Goal: Task Accomplishment & Management: Use online tool/utility

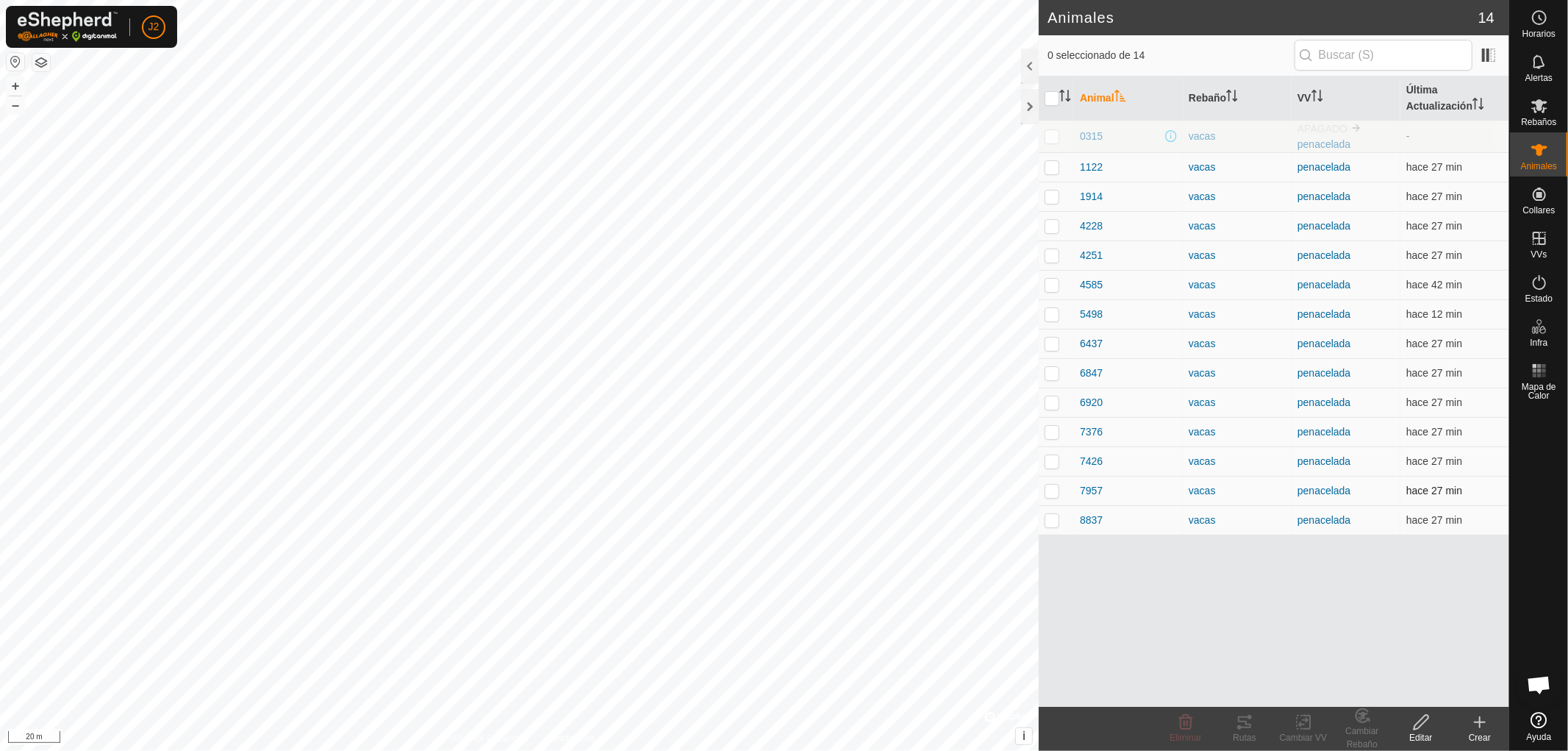
click at [1054, 489] on p-checkbox at bounding box center [1052, 491] width 15 height 12
click at [1235, 731] on div "Rutas" at bounding box center [1244, 738] width 58 height 13
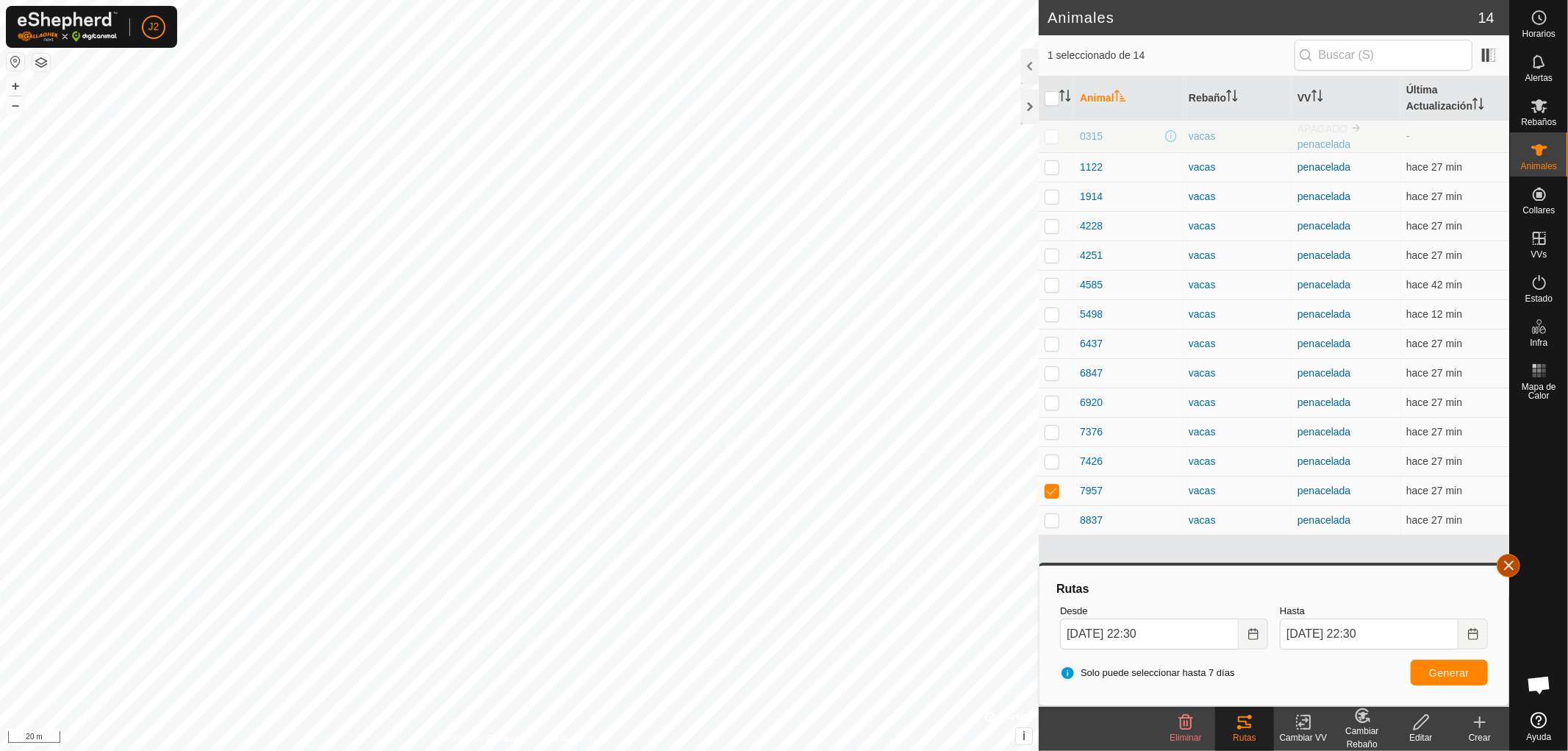
click at [1510, 560] on button "button" at bounding box center [1508, 566] width 23 height 23
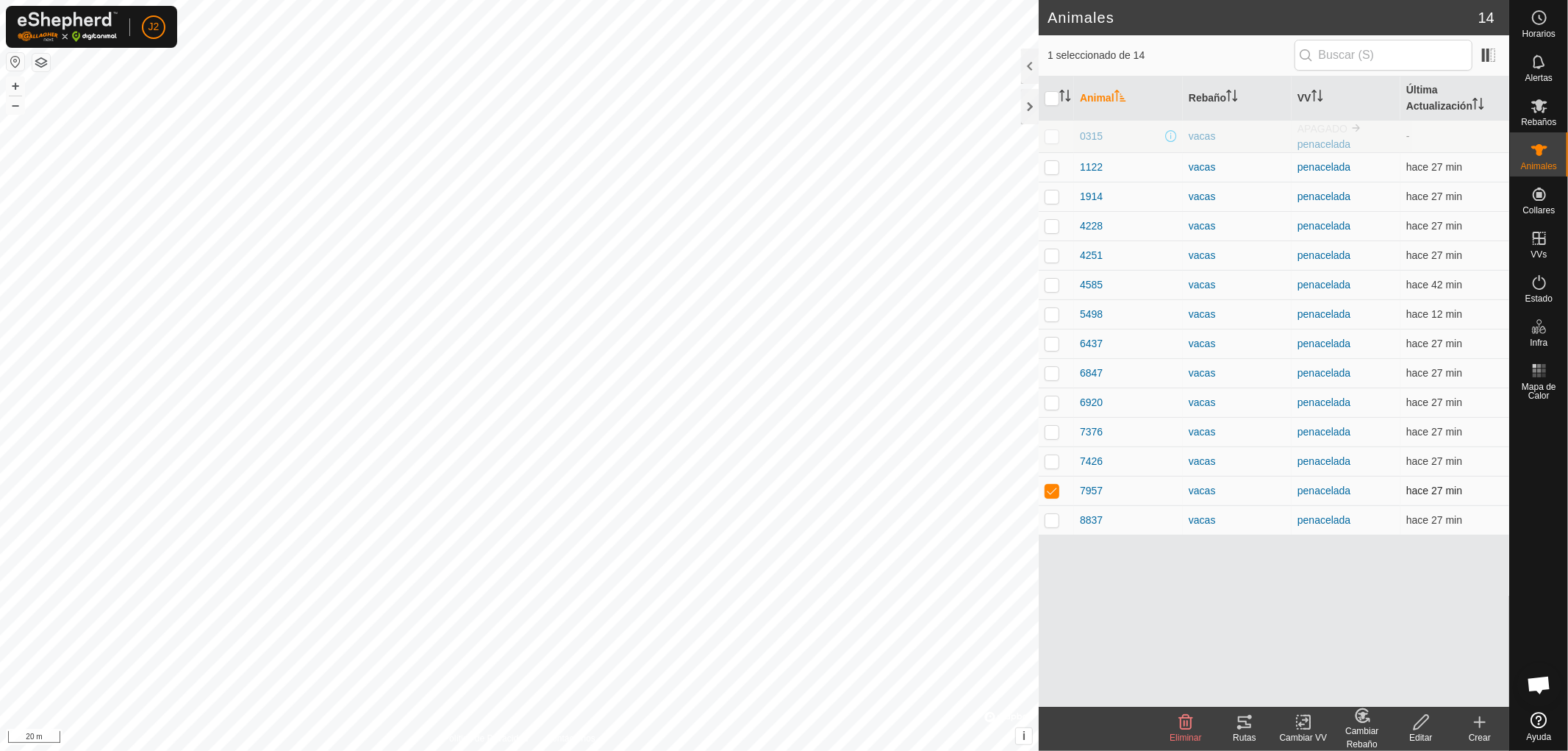
click at [1052, 491] on p-checkbox at bounding box center [1052, 491] width 15 height 12
checkbox input "false"
click at [1051, 517] on p-checkbox at bounding box center [1052, 520] width 15 height 12
click at [1249, 723] on icon at bounding box center [1244, 722] width 18 height 18
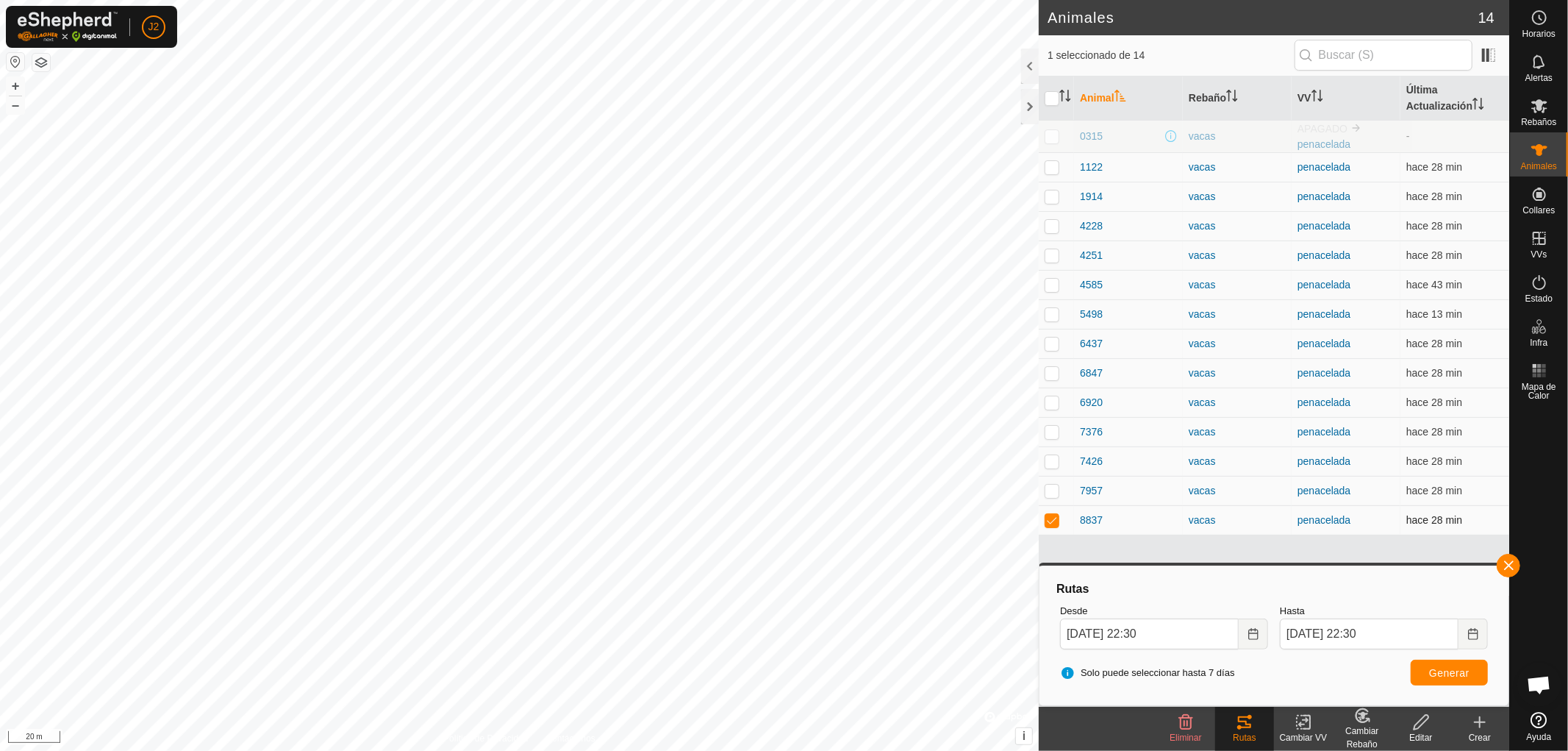
click at [1048, 519] on p-checkbox at bounding box center [1052, 520] width 15 height 12
checkbox input "false"
click at [1509, 562] on button "button" at bounding box center [1508, 566] width 23 height 23
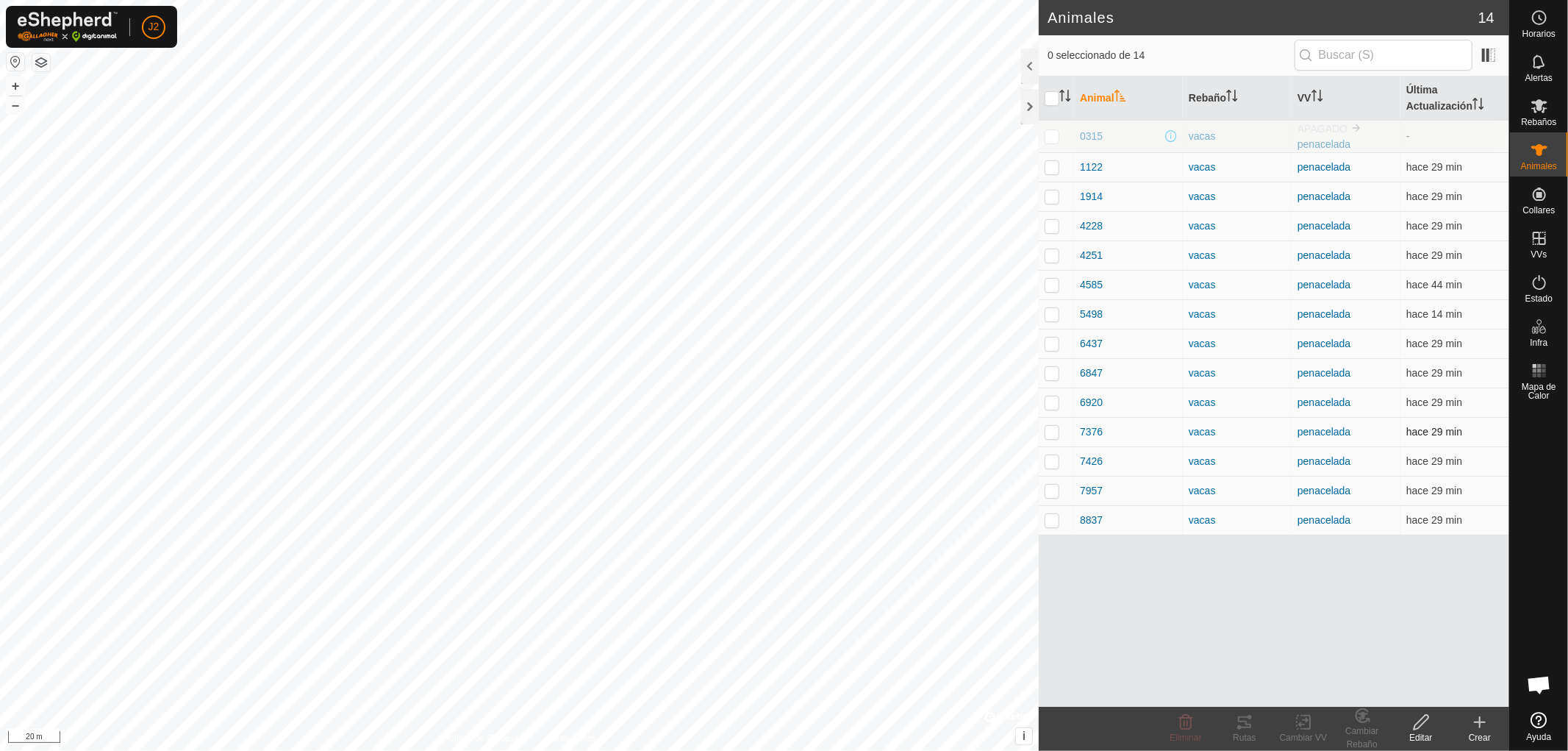
click at [1044, 431] on p-checkbox at bounding box center [1052, 431] width 15 height 12
click at [1244, 731] on div "Rutas" at bounding box center [1244, 738] width 58 height 13
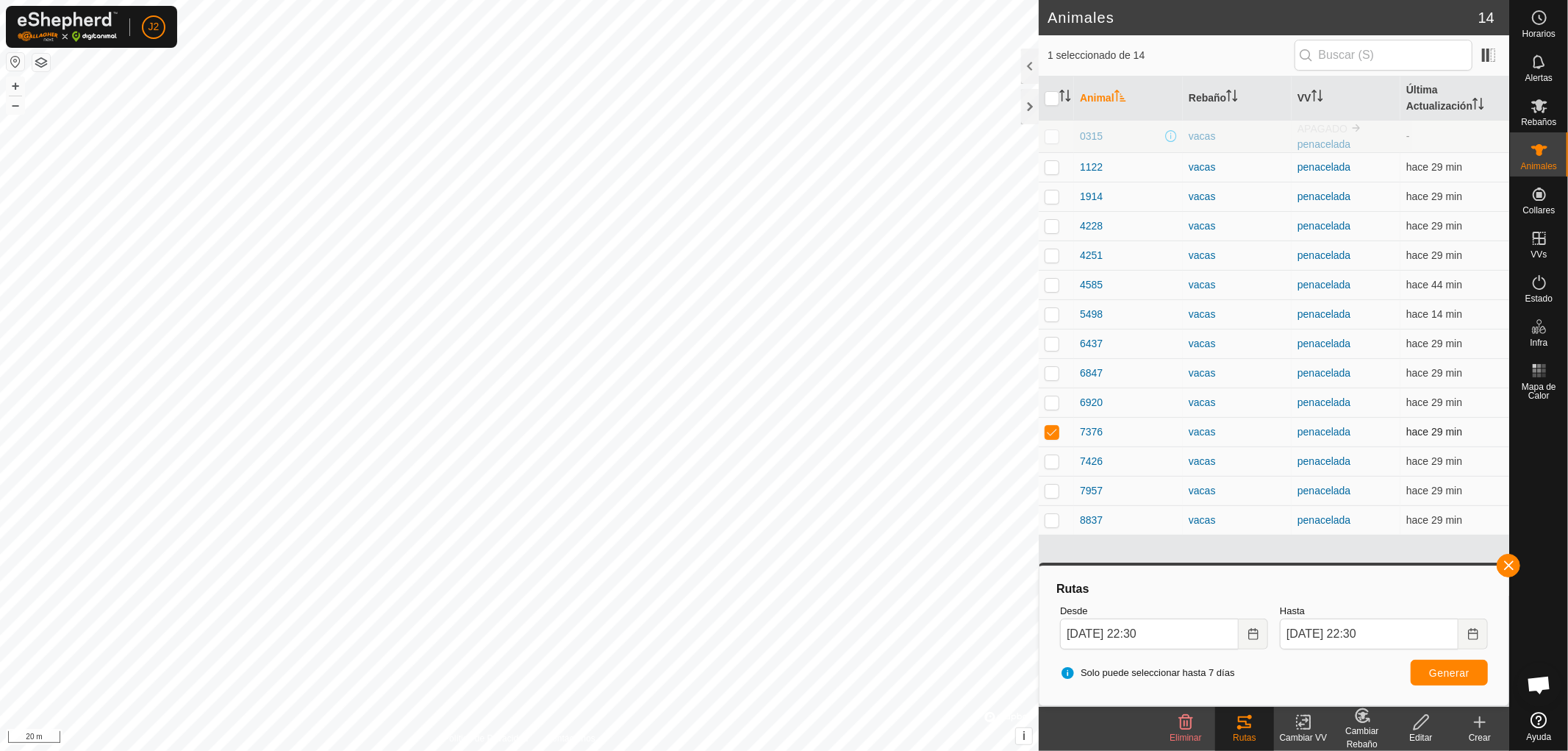
click at [1051, 435] on p-checkbox at bounding box center [1052, 431] width 15 height 12
checkbox input "false"
click at [1510, 567] on button "button" at bounding box center [1508, 566] width 23 height 23
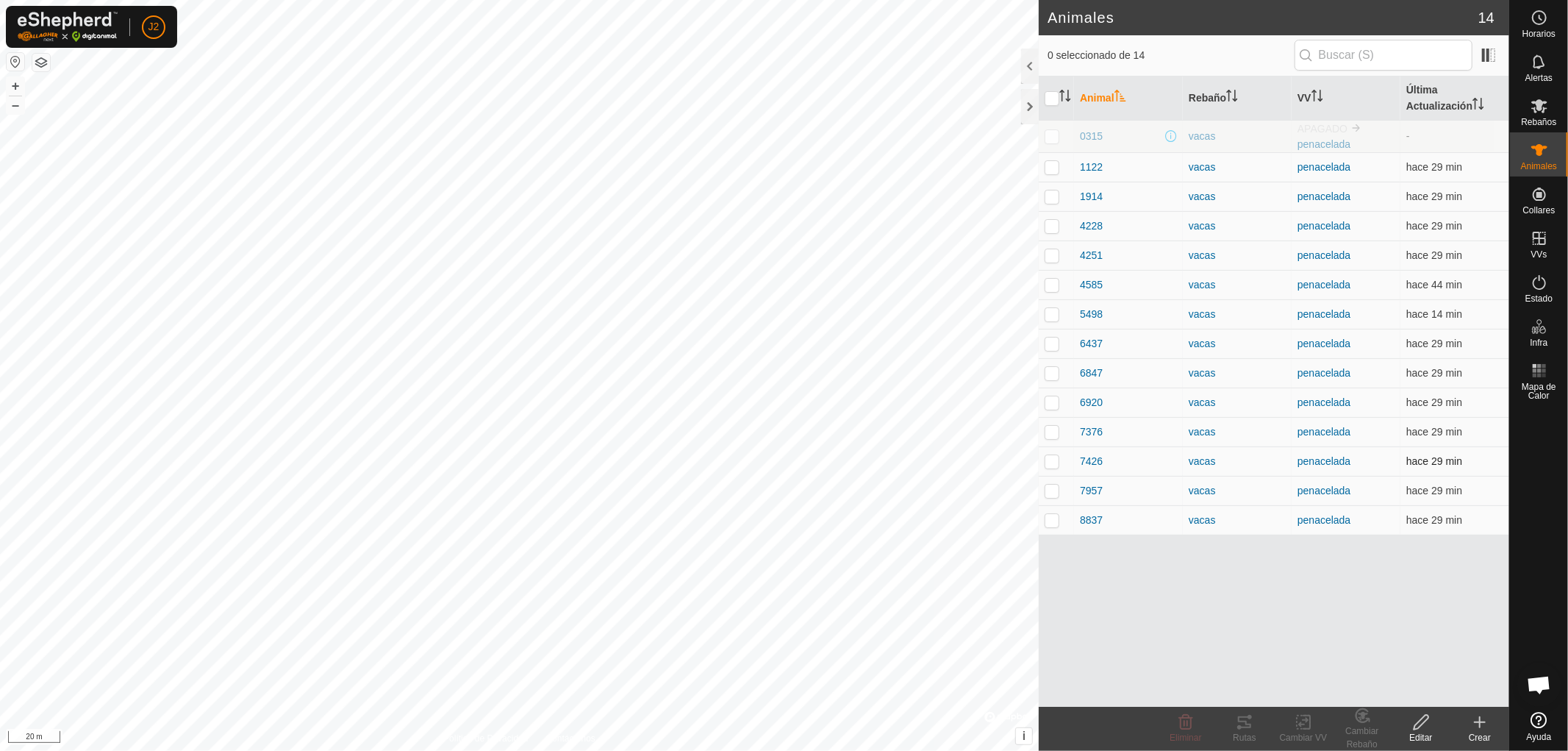
click at [1053, 463] on p-checkbox at bounding box center [1052, 461] width 15 height 12
click at [1251, 729] on icon at bounding box center [1244, 722] width 18 height 18
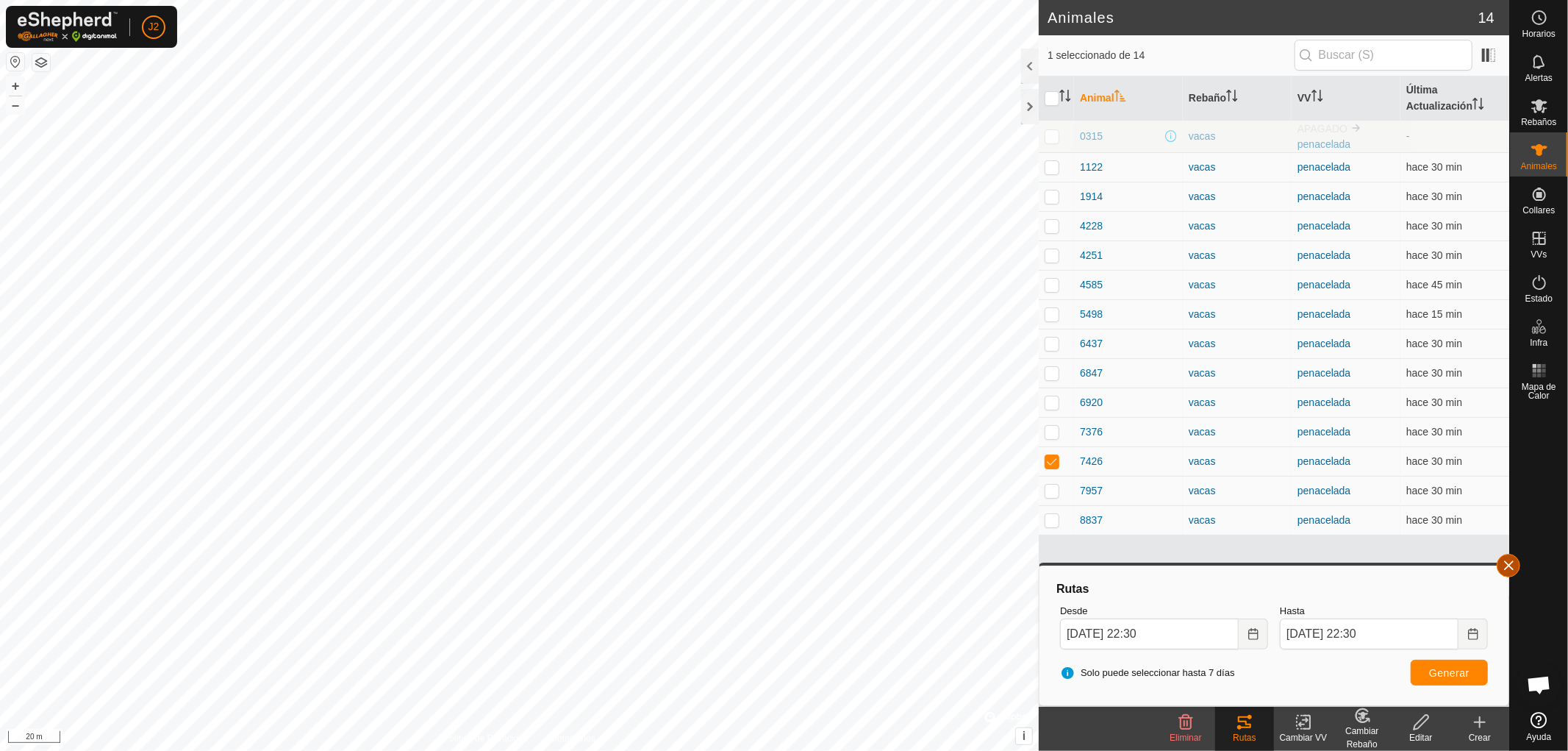
click at [1505, 562] on button "button" at bounding box center [1508, 566] width 23 height 23
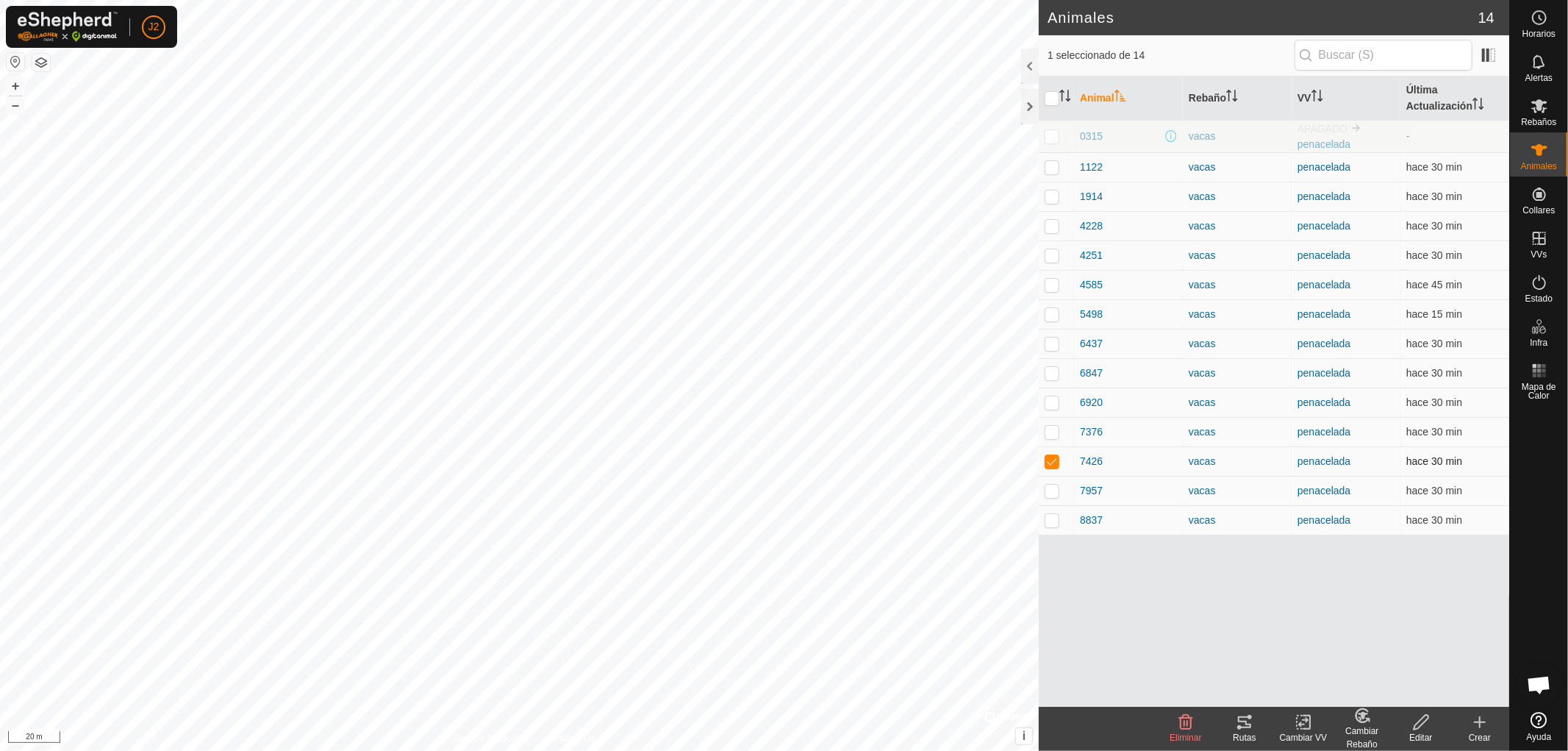
click at [1053, 459] on p-checkbox at bounding box center [1052, 461] width 15 height 12
checkbox input "false"
click at [1052, 401] on p-checkbox at bounding box center [1052, 402] width 15 height 12
click at [1247, 728] on icon at bounding box center [1244, 722] width 18 height 18
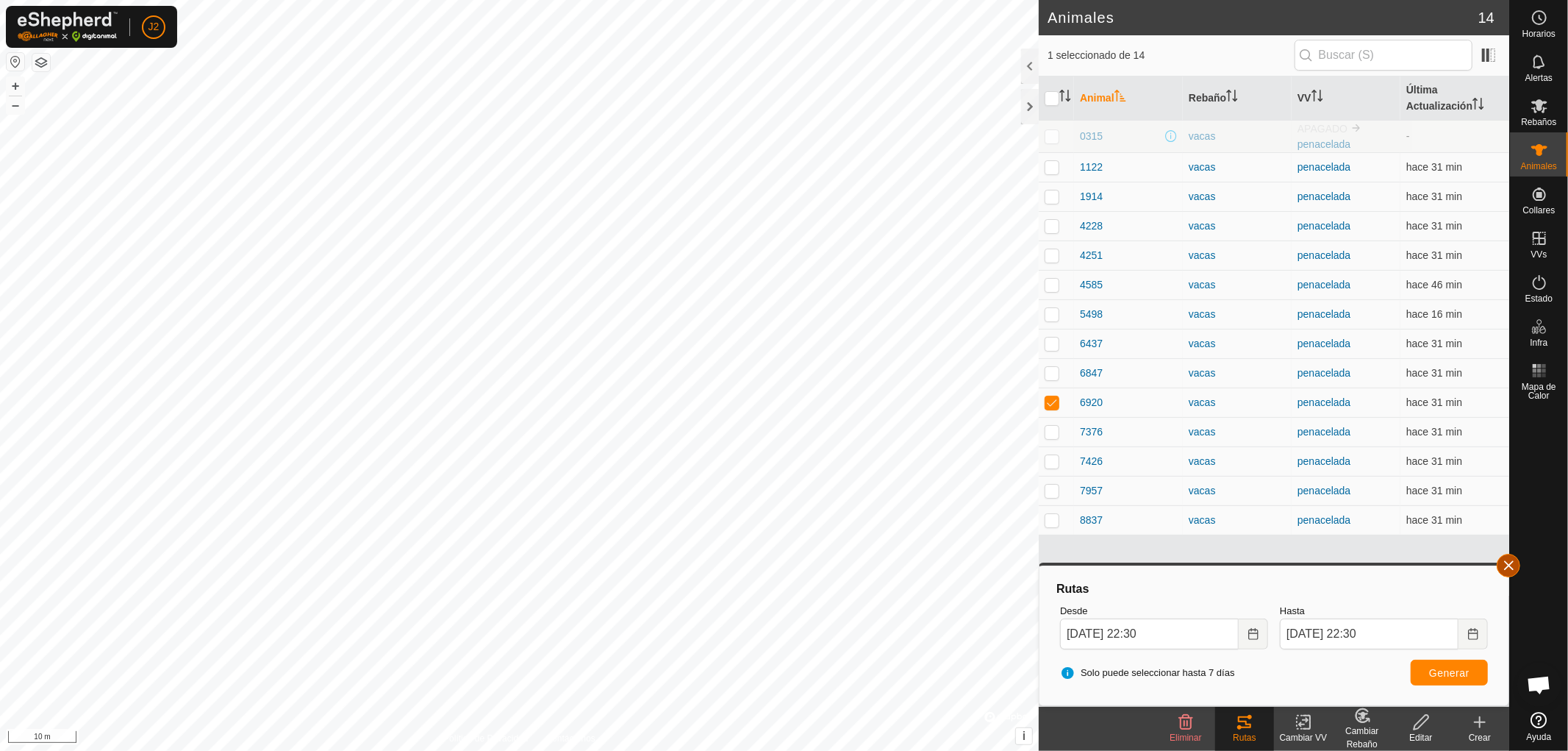
click at [1505, 567] on button "button" at bounding box center [1508, 566] width 23 height 23
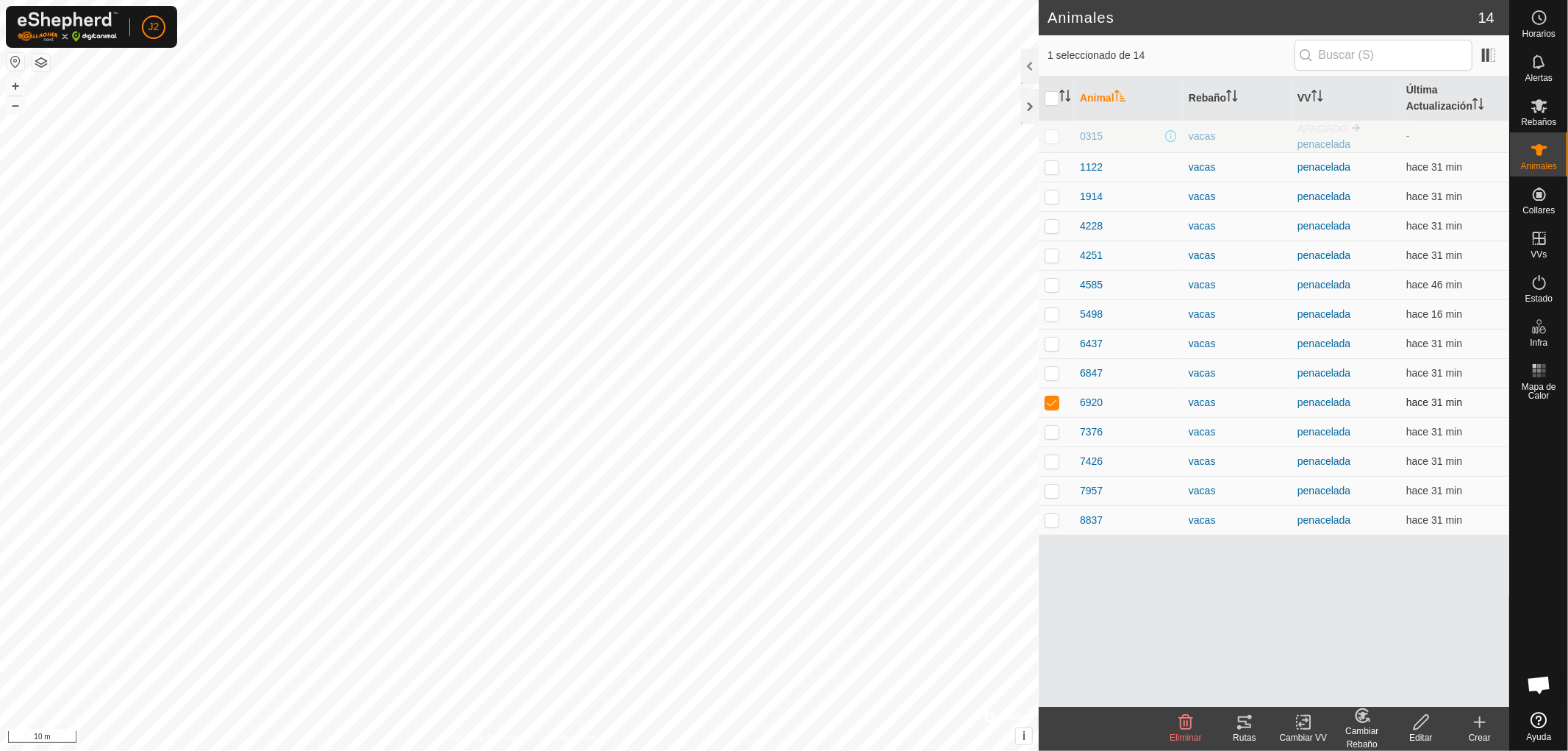
click at [1048, 403] on p-checkbox at bounding box center [1052, 402] width 15 height 12
checkbox input "false"
click at [1049, 316] on p-checkbox at bounding box center [1052, 314] width 15 height 12
click at [1251, 728] on icon at bounding box center [1244, 722] width 18 height 18
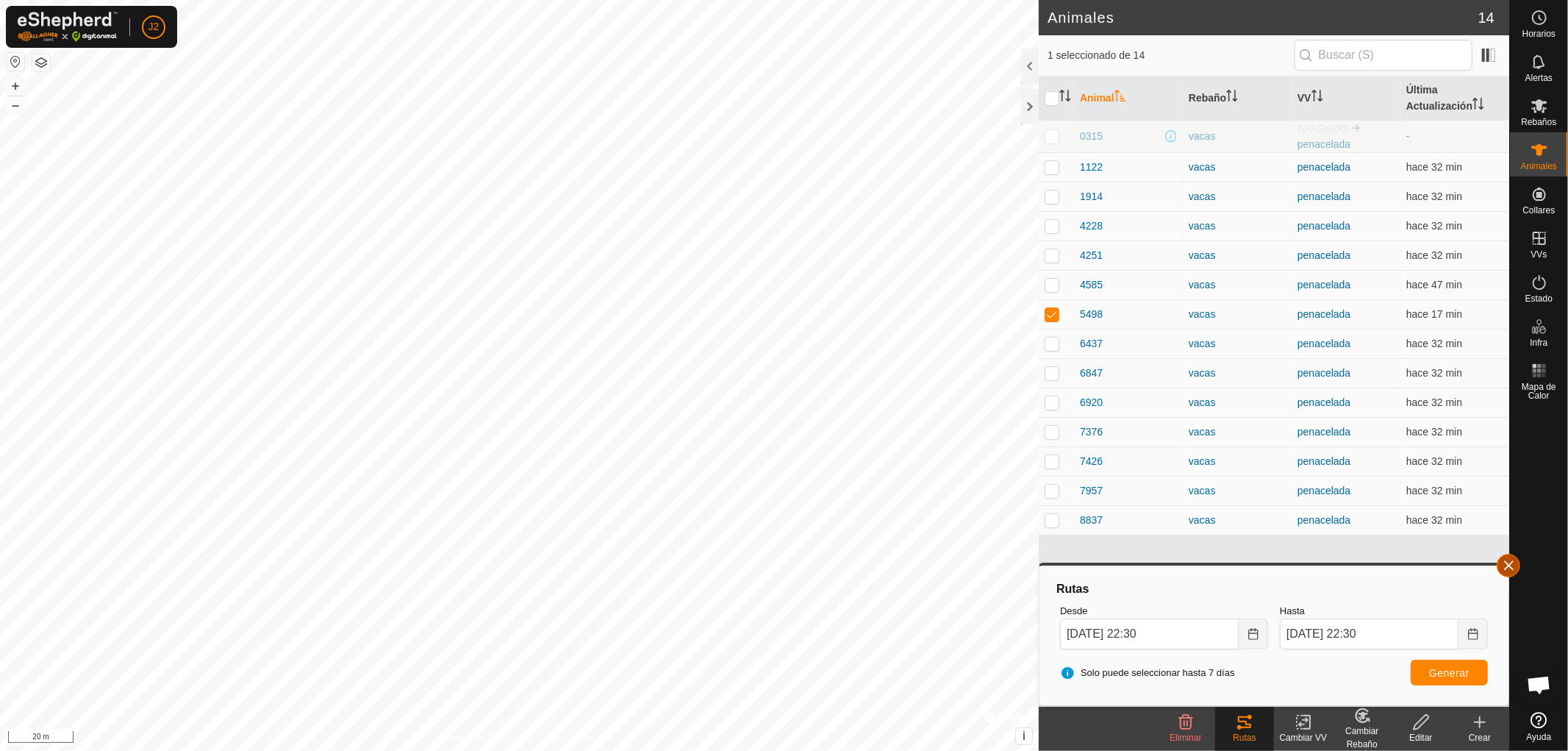
click at [1505, 562] on button "button" at bounding box center [1508, 566] width 23 height 23
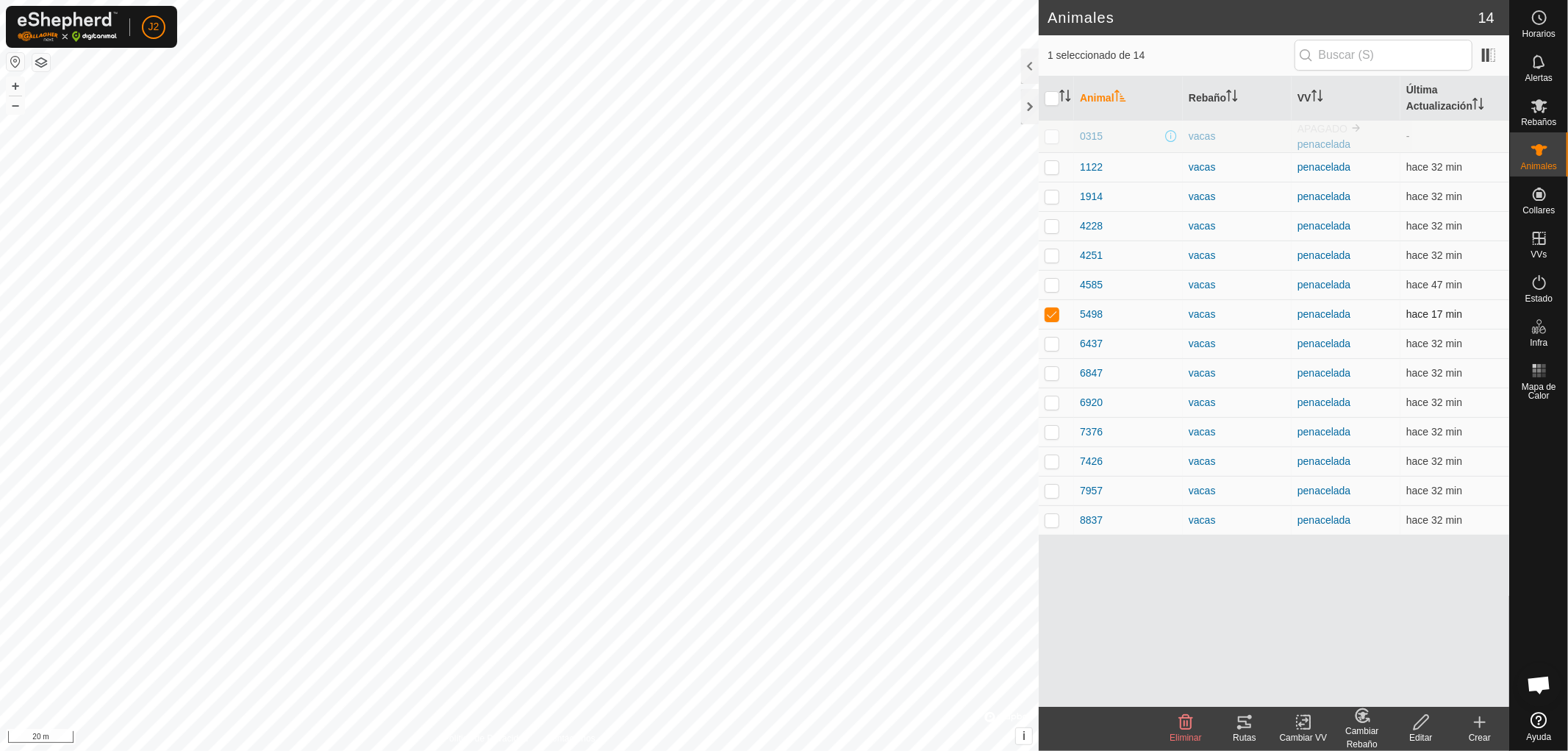
click at [1055, 316] on p-checkbox at bounding box center [1052, 314] width 15 height 12
checkbox input "false"
click at [1048, 287] on p-checkbox at bounding box center [1052, 285] width 15 height 12
click at [1249, 723] on icon at bounding box center [1244, 722] width 13 height 12
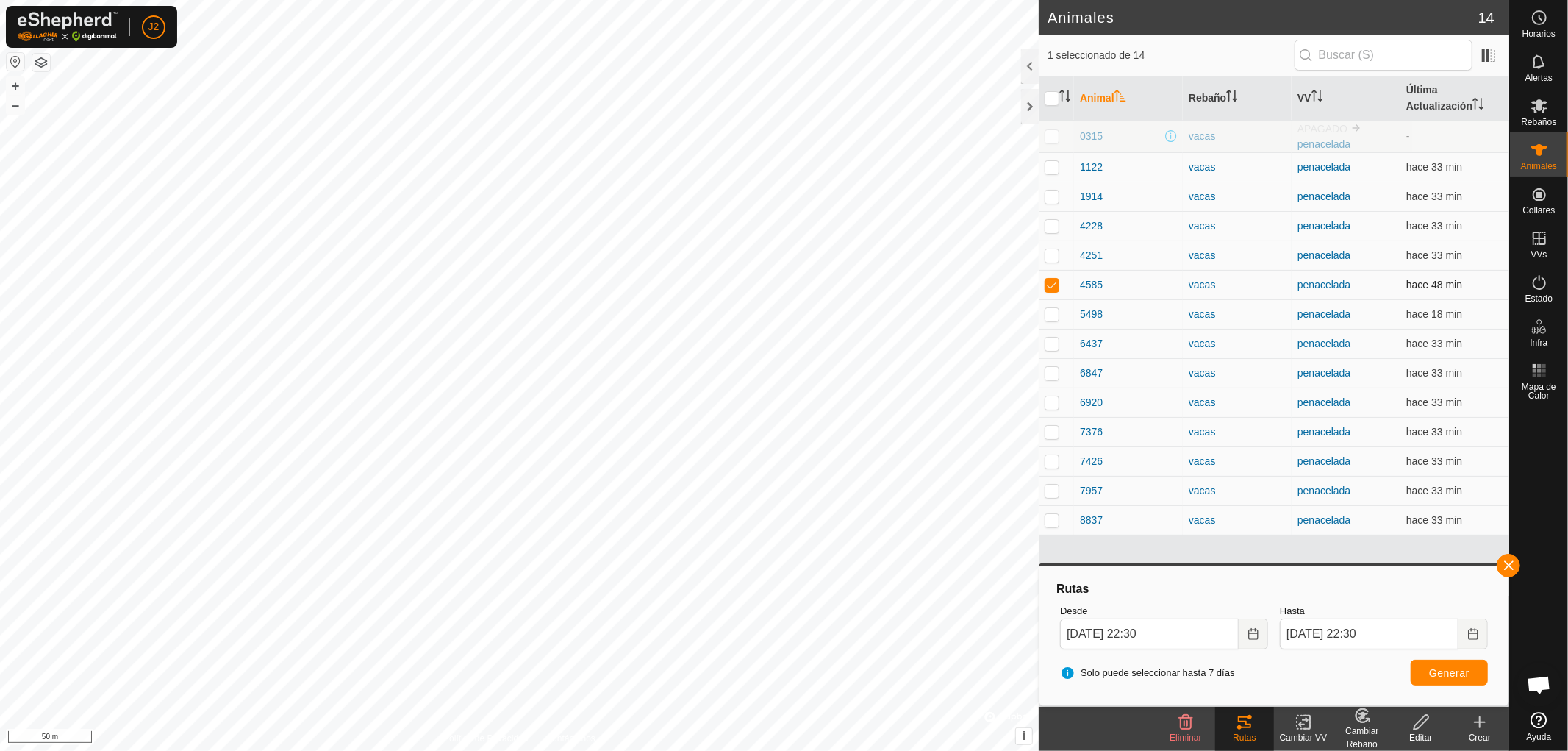
click at [1049, 282] on p-checkbox at bounding box center [1052, 285] width 15 height 12
checkbox input "false"
click at [1510, 565] on button "button" at bounding box center [1508, 566] width 23 height 23
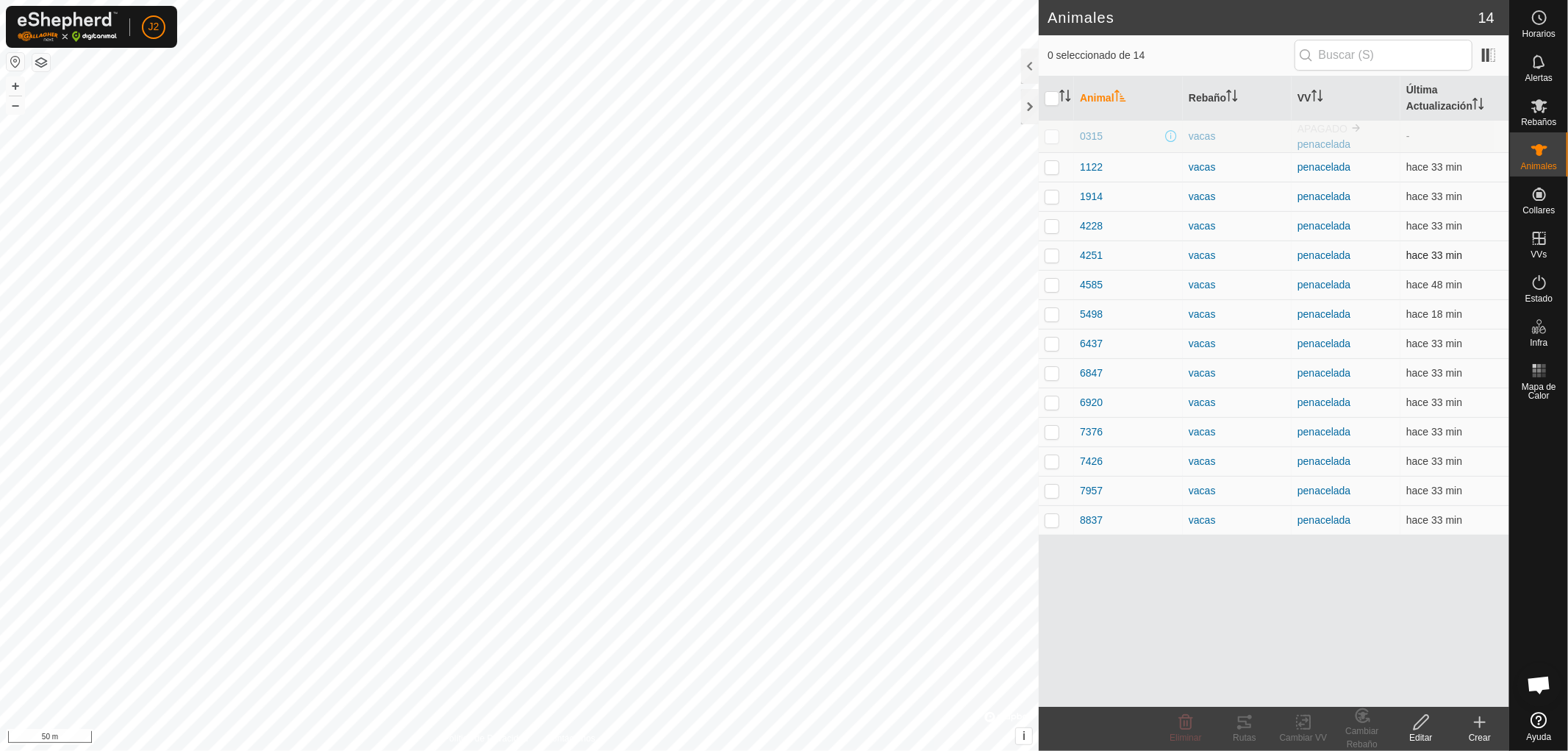
click at [1049, 255] on p-checkbox at bounding box center [1052, 255] width 15 height 12
click at [1247, 723] on icon at bounding box center [1244, 722] width 18 height 18
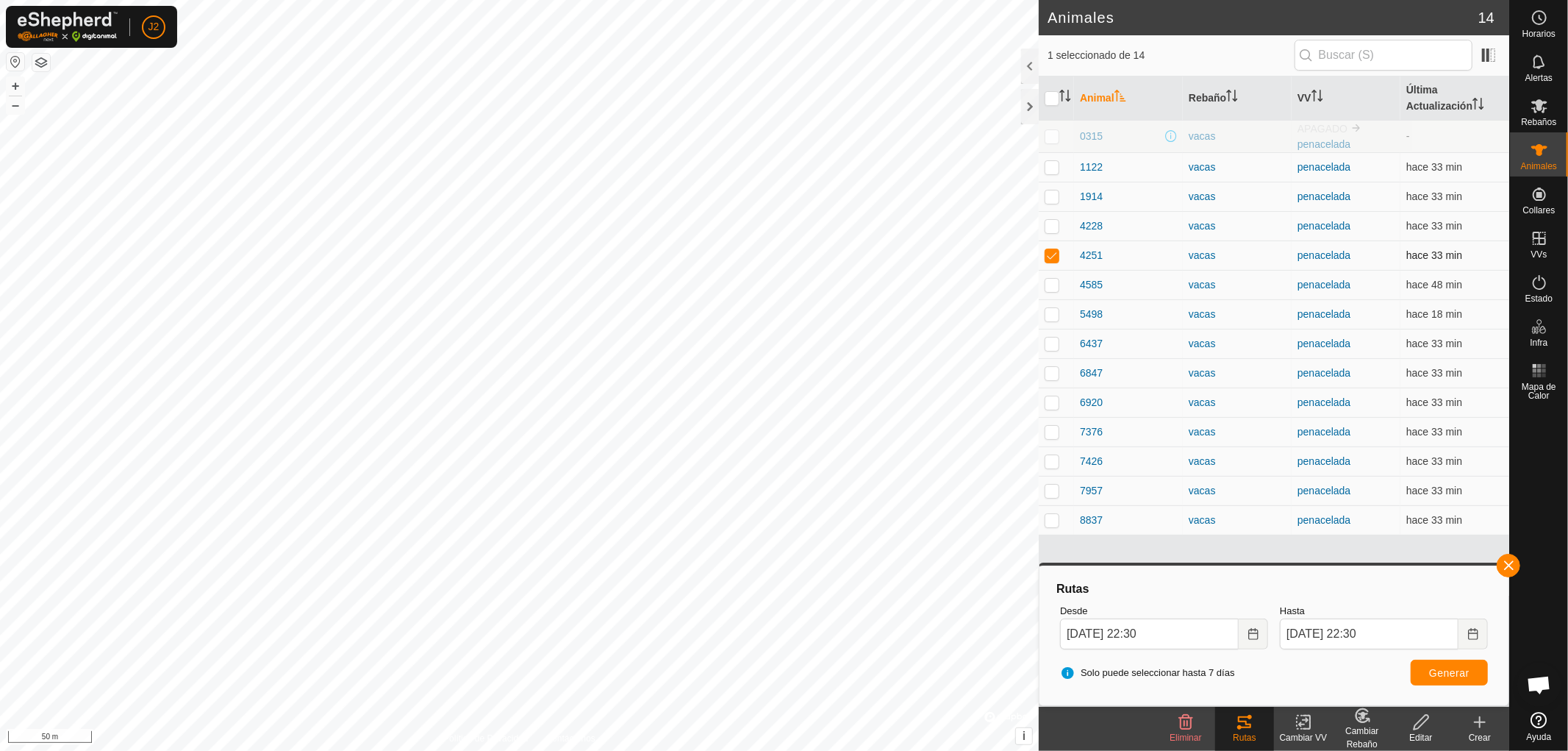
click at [1054, 260] on p-checkbox at bounding box center [1052, 255] width 15 height 12
checkbox input "false"
click at [1509, 560] on button "button" at bounding box center [1508, 566] width 23 height 23
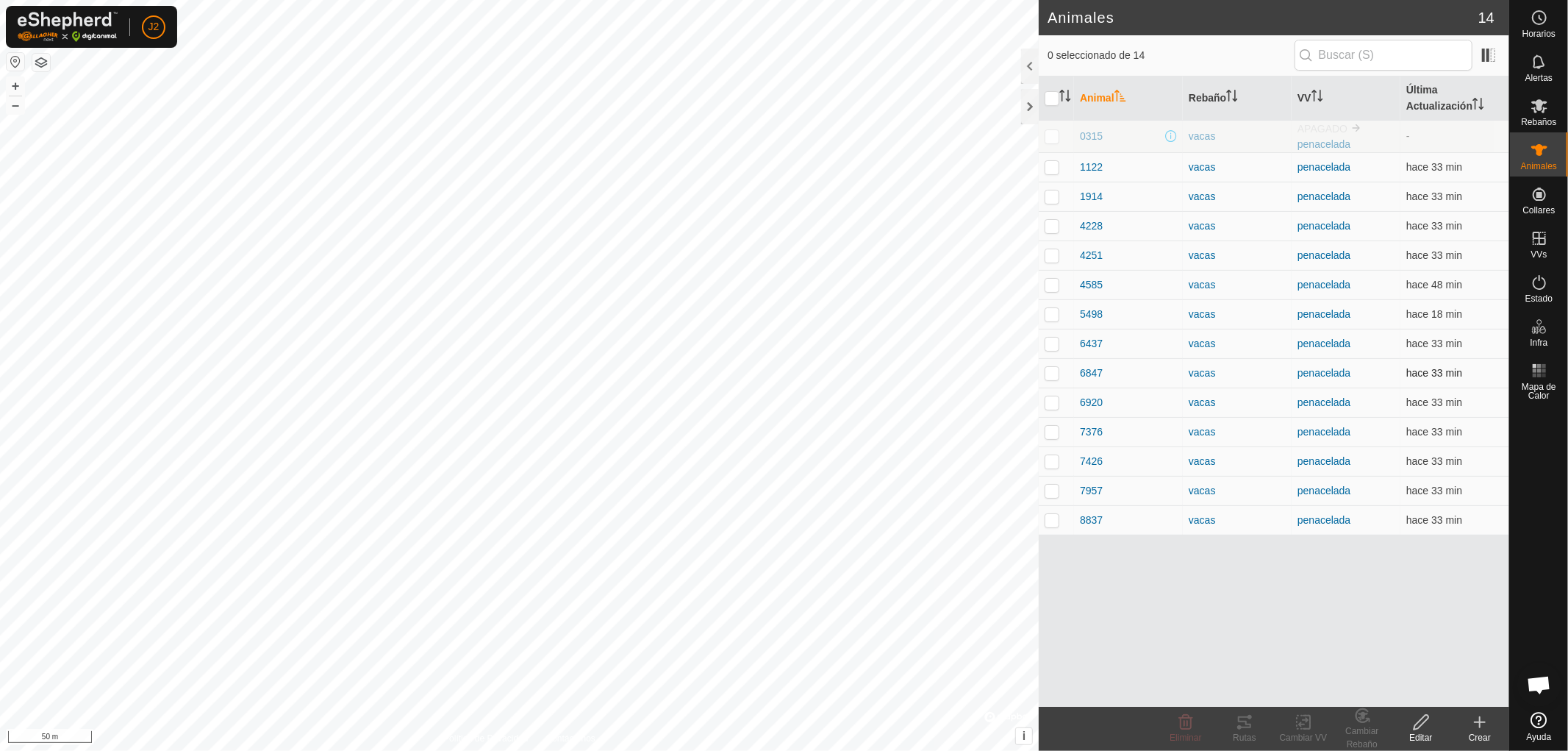
click at [1048, 374] on p-checkbox at bounding box center [1052, 373] width 15 height 12
click at [1252, 731] on div "Rutas" at bounding box center [1244, 738] width 58 height 13
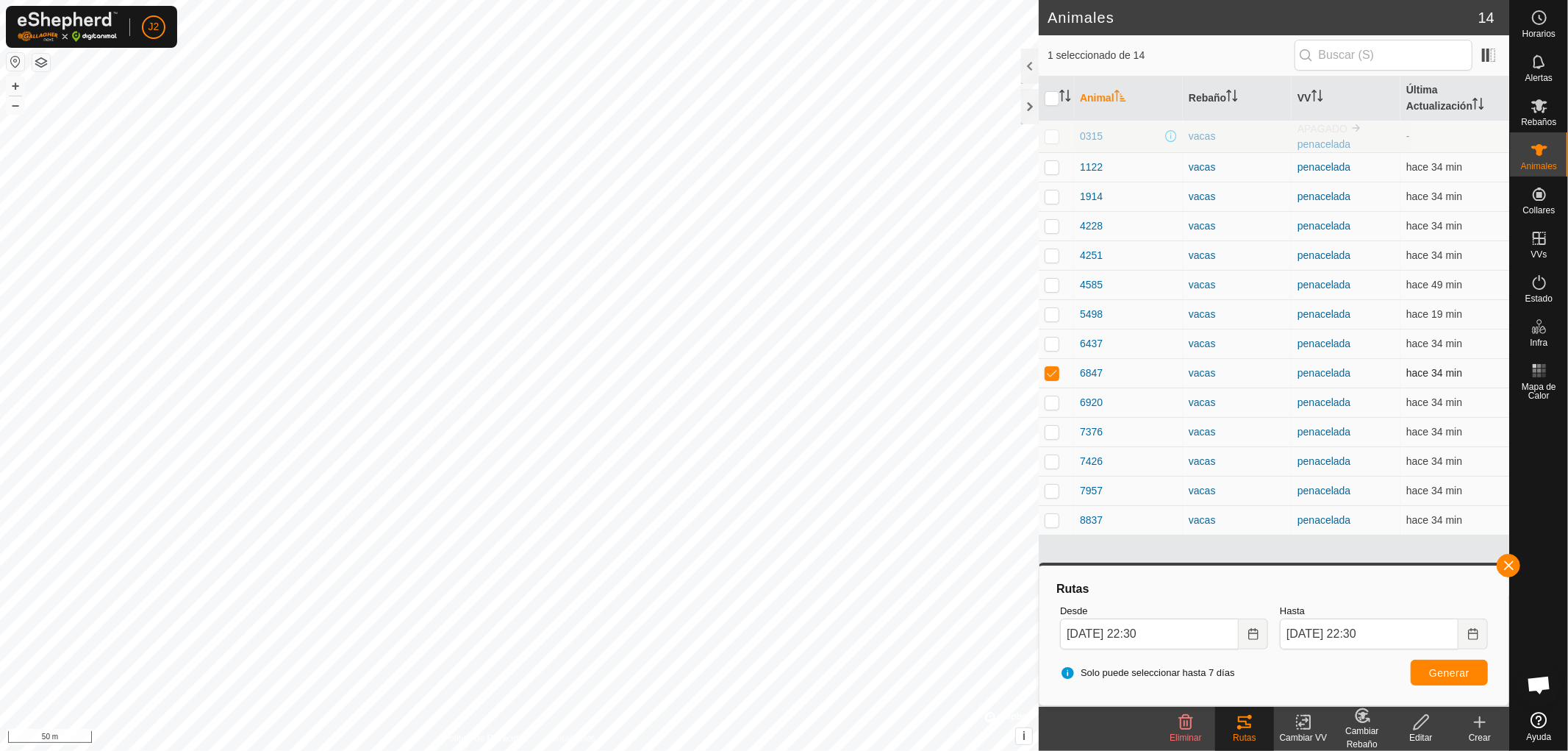
click at [1049, 371] on p-checkbox at bounding box center [1052, 373] width 15 height 12
checkbox input "false"
click at [1502, 559] on button "button" at bounding box center [1508, 566] width 23 height 23
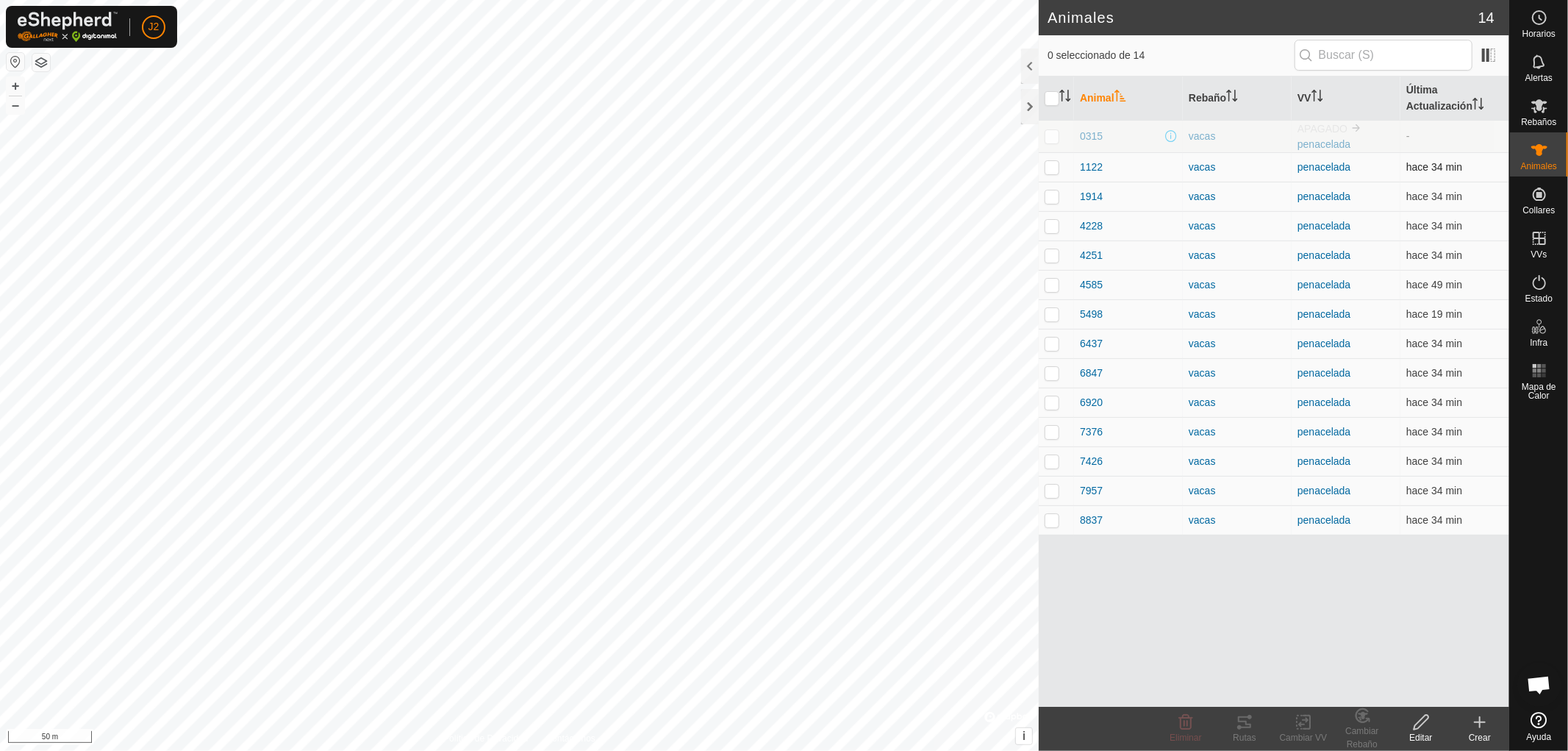
click at [1049, 167] on p-checkbox at bounding box center [1052, 167] width 15 height 12
click at [1247, 735] on div "Rutas" at bounding box center [1244, 738] width 58 height 13
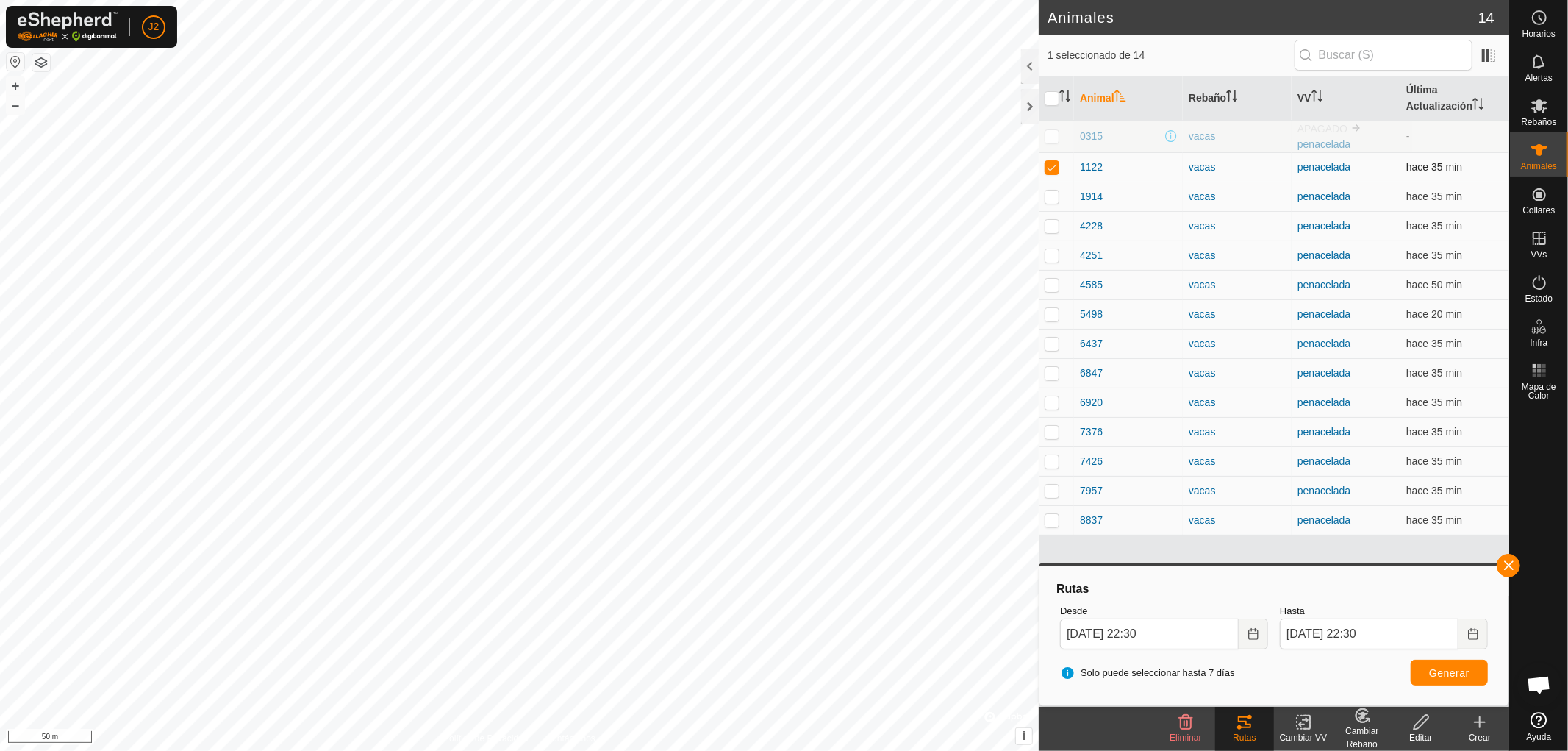
click at [1048, 167] on p-checkbox at bounding box center [1052, 167] width 15 height 12
checkbox input "false"
click at [1510, 563] on button "button" at bounding box center [1508, 566] width 23 height 23
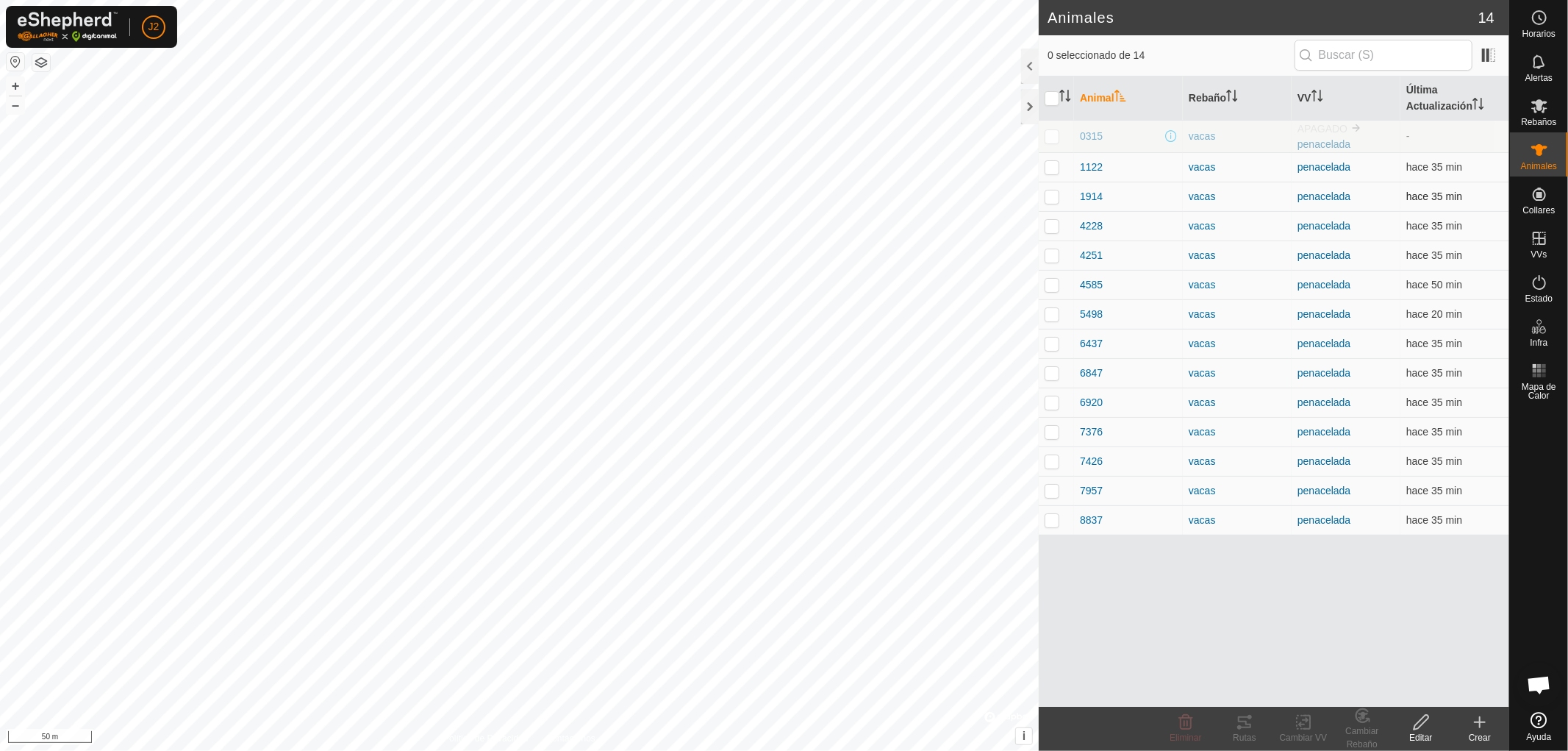
click at [1047, 195] on p-checkbox at bounding box center [1052, 196] width 15 height 12
click at [1238, 733] on div "Rutas" at bounding box center [1244, 738] width 58 height 13
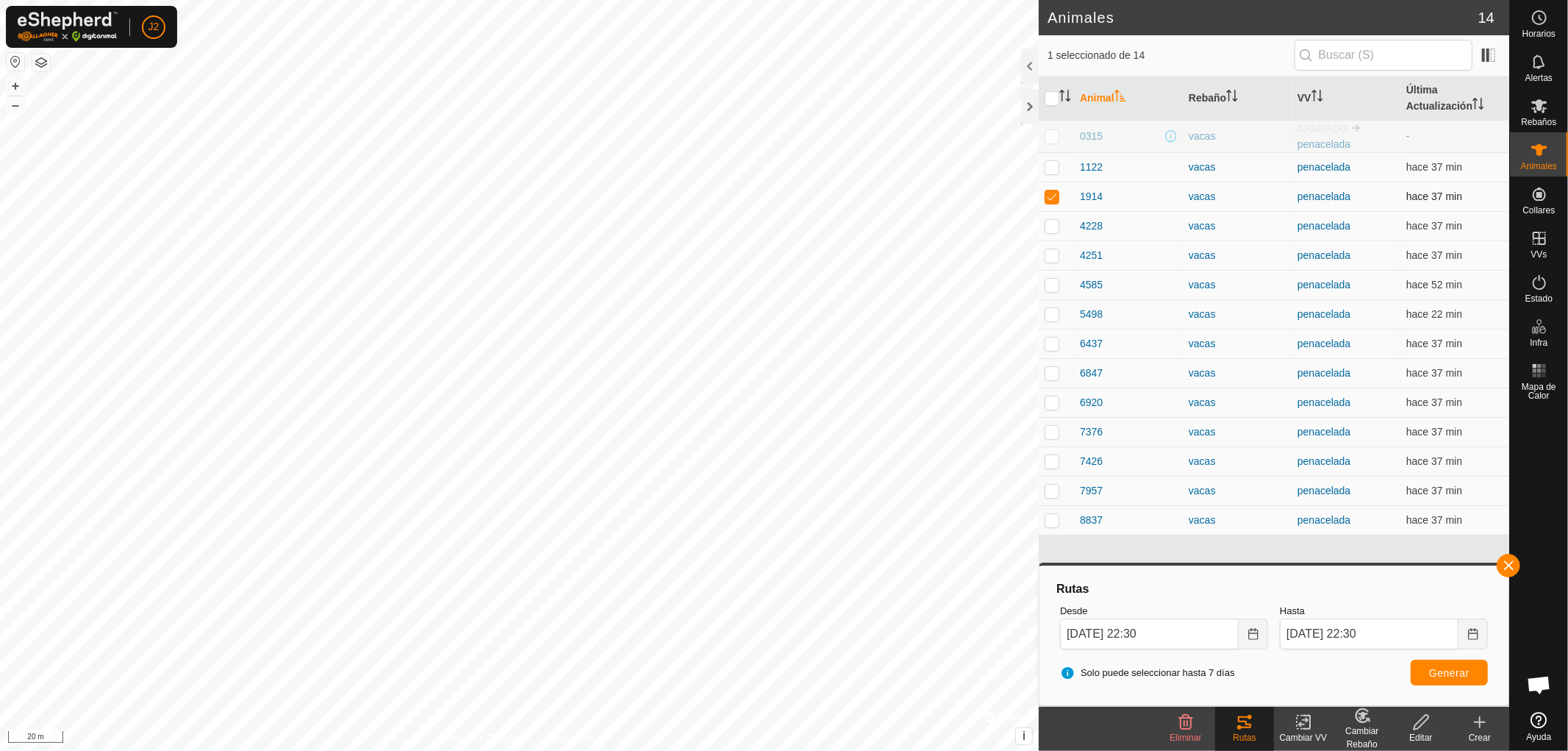
click at [1047, 189] on td at bounding box center [1056, 196] width 35 height 29
checkbox input "false"
click at [1505, 565] on button "button" at bounding box center [1508, 566] width 23 height 23
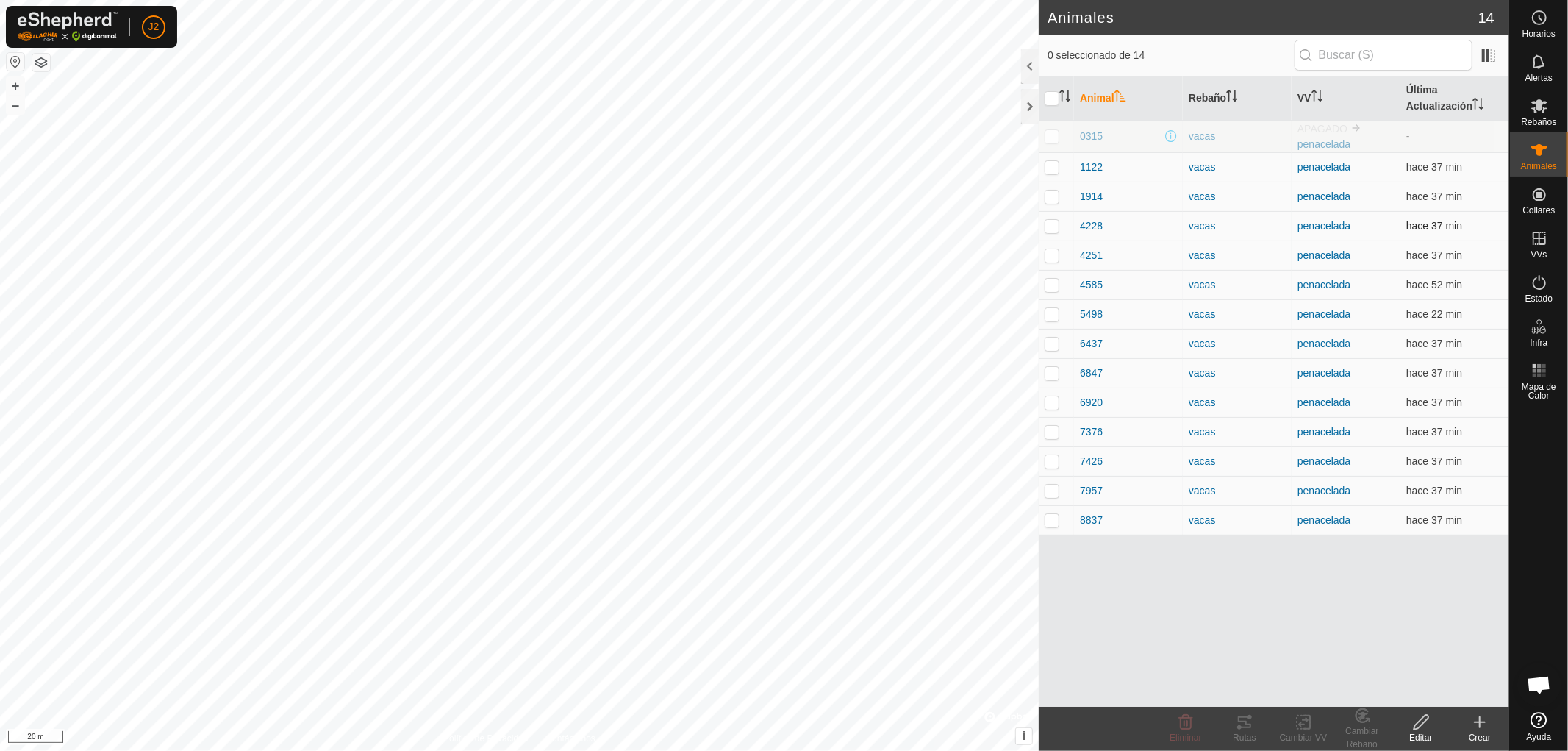
click at [1048, 224] on p-checkbox at bounding box center [1052, 225] width 15 height 12
click at [1247, 729] on icon at bounding box center [1244, 722] width 18 height 18
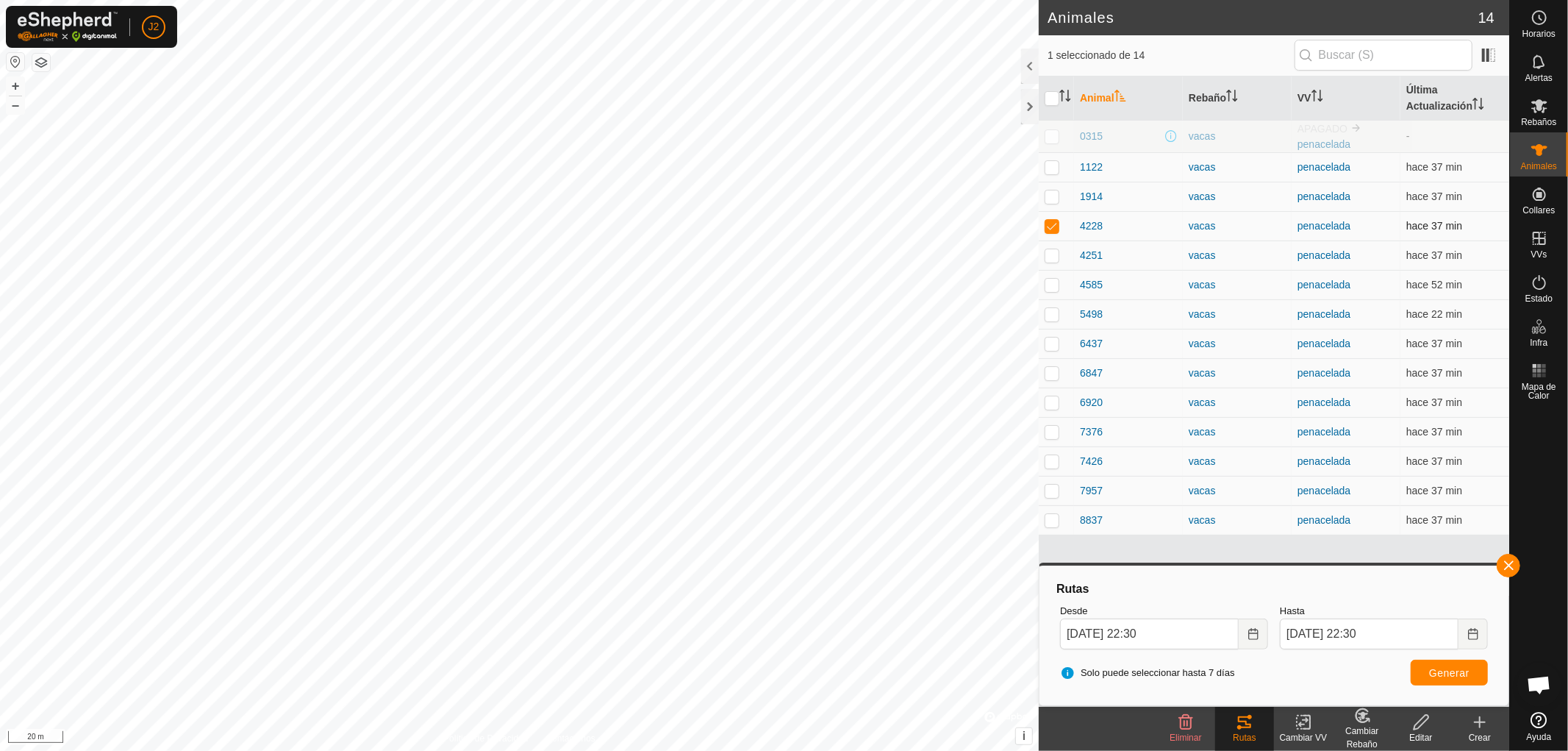
click at [1052, 226] on p-checkbox at bounding box center [1052, 225] width 15 height 12
checkbox input "false"
click at [1510, 563] on button "button" at bounding box center [1508, 566] width 23 height 23
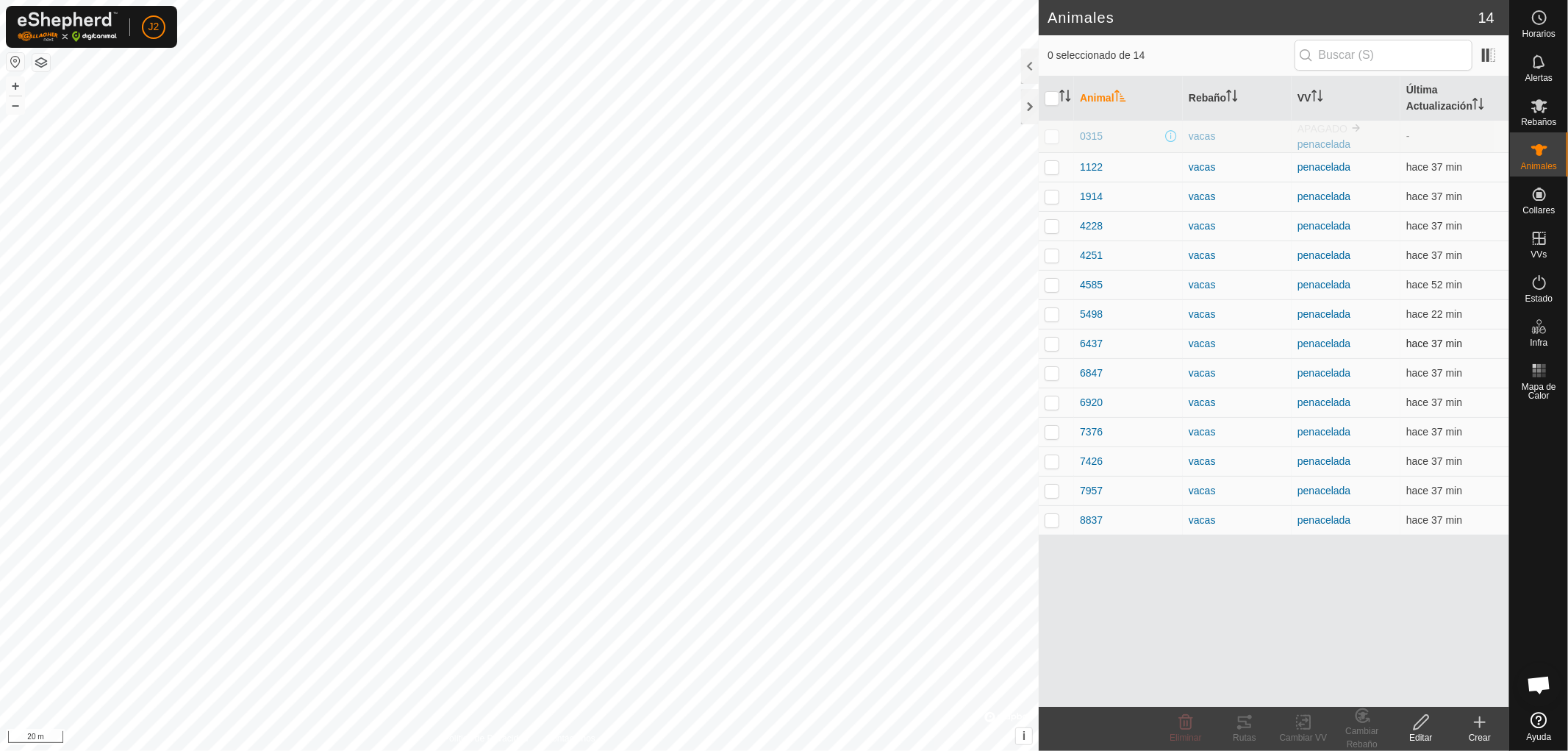
click at [1054, 344] on p-checkbox at bounding box center [1052, 343] width 15 height 12
click at [1247, 733] on div "Rutas" at bounding box center [1244, 738] width 58 height 13
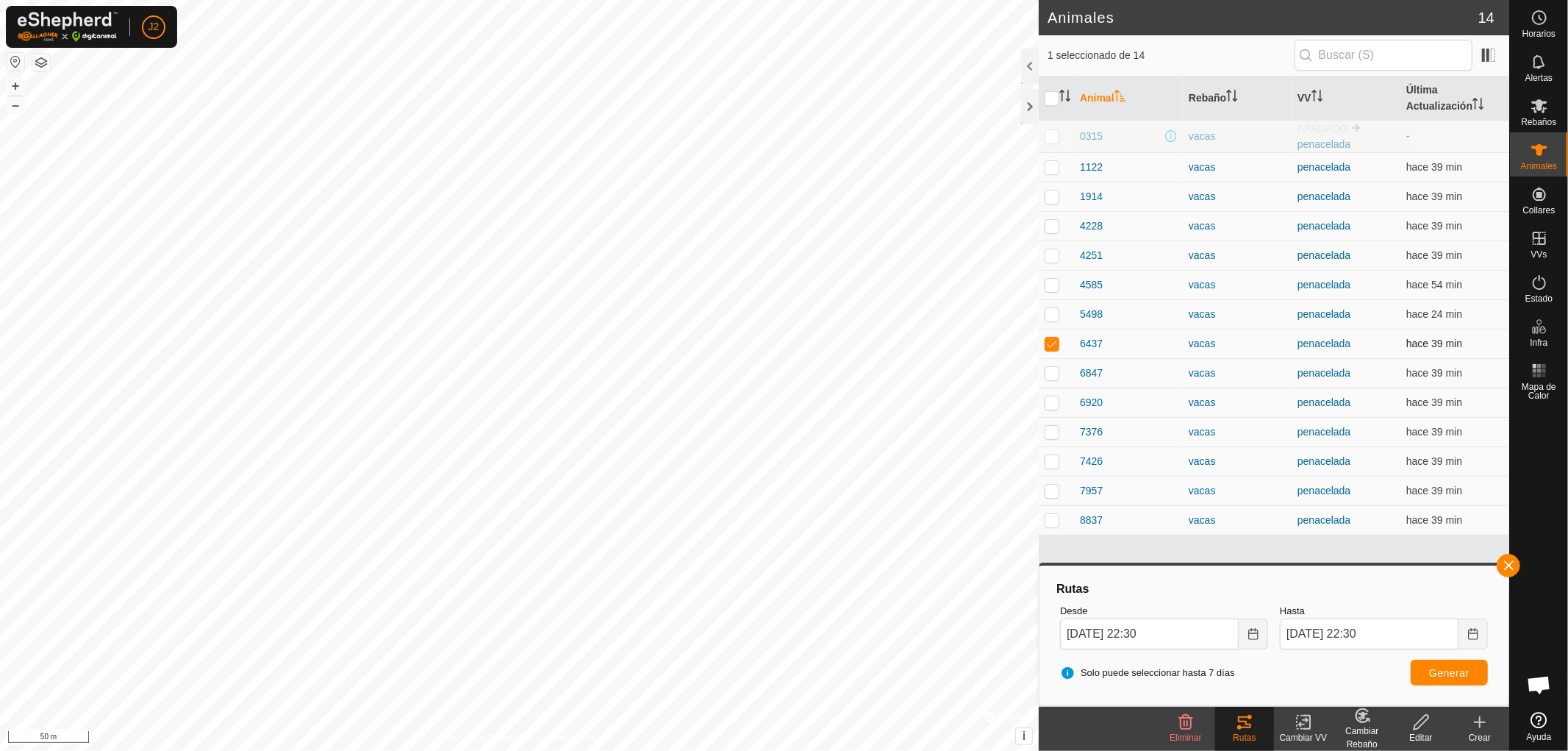
click at [1054, 337] on td at bounding box center [1056, 343] width 35 height 29
checkbox input "false"
click at [1508, 567] on button "button" at bounding box center [1508, 566] width 23 height 23
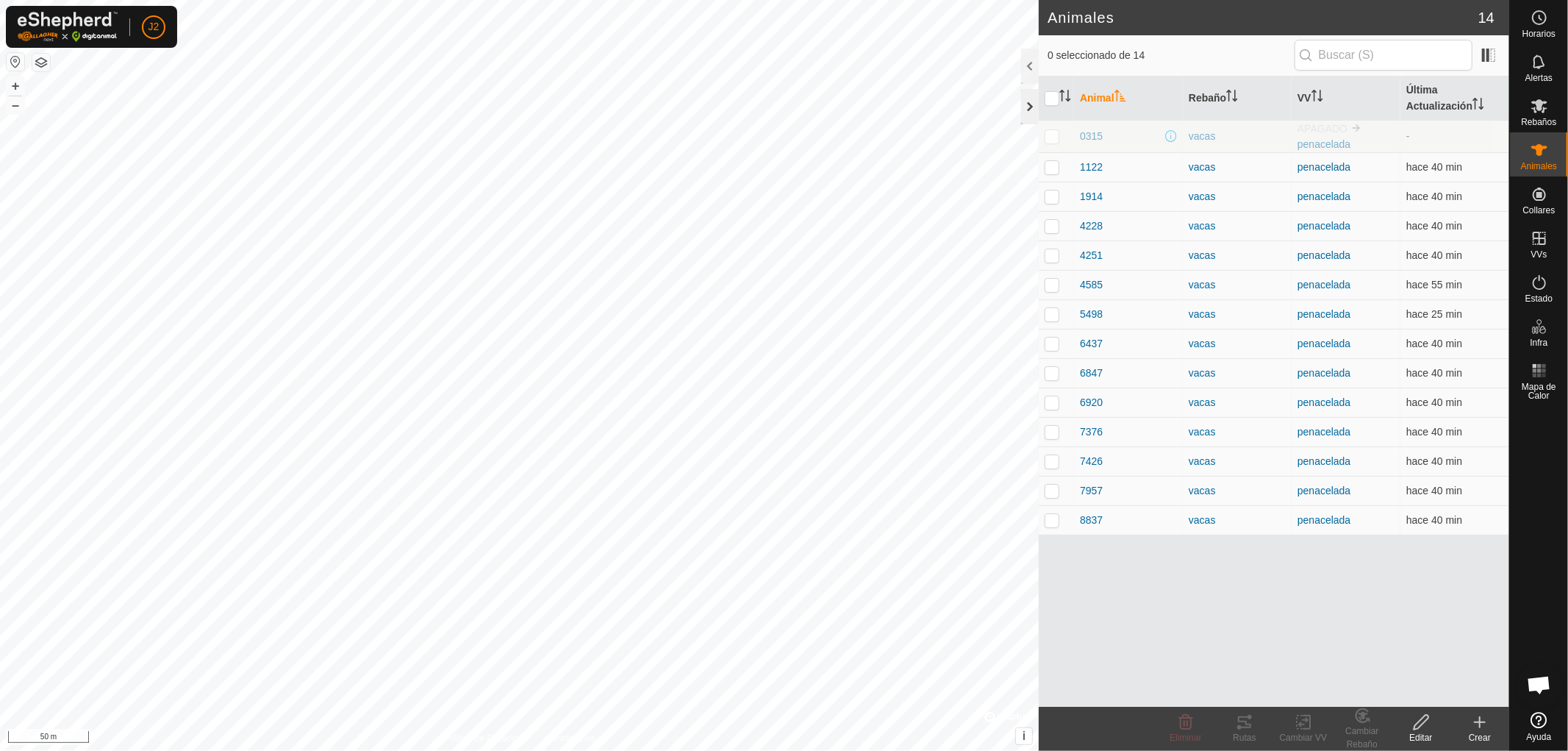
click at [1023, 105] on div at bounding box center [1029, 107] width 18 height 35
